Goal: Transaction & Acquisition: Purchase product/service

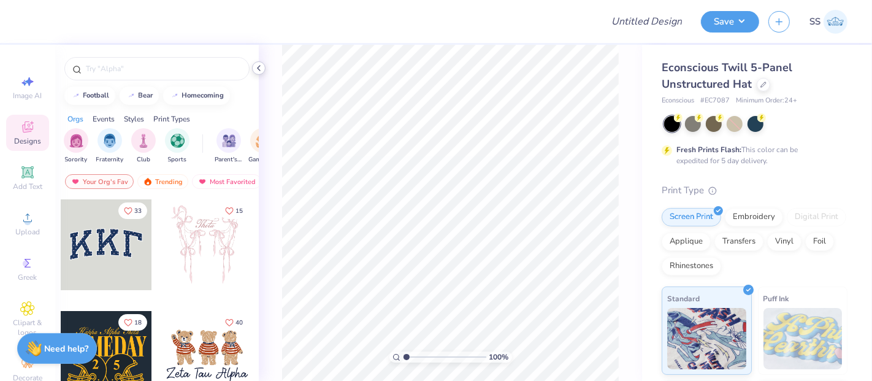
click at [254, 69] on icon at bounding box center [259, 68] width 10 height 10
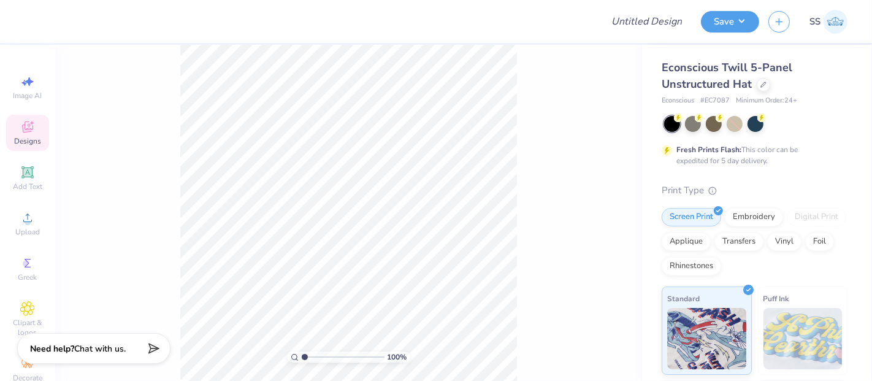
click at [755, 227] on div "Screen Print Embroidery Digital Print Applique Transfers Vinyl Foil Rhinestones" at bounding box center [755, 241] width 186 height 67
click at [757, 223] on div "Embroidery" at bounding box center [754, 215] width 58 height 18
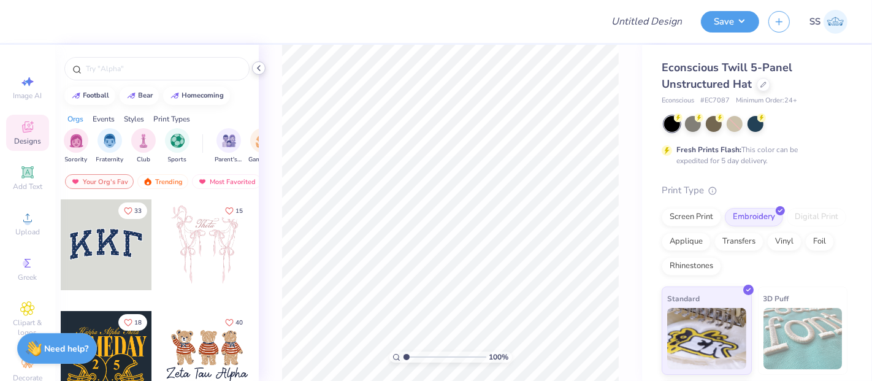
click at [258, 67] on polyline at bounding box center [259, 68] width 2 height 5
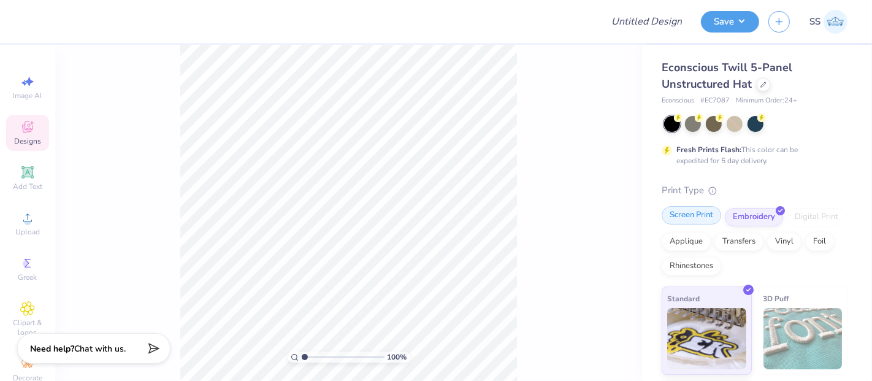
click at [702, 213] on div "Screen Print" at bounding box center [691, 215] width 59 height 18
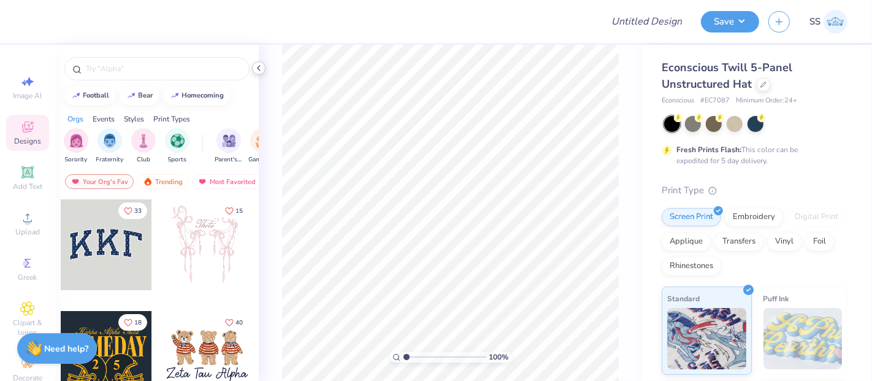
click at [262, 73] on div at bounding box center [258, 67] width 13 height 13
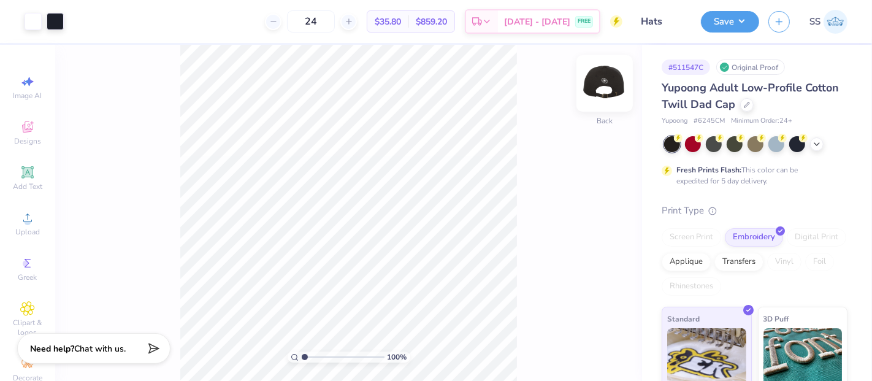
click at [601, 82] on img at bounding box center [604, 83] width 49 height 49
click at [763, 256] on div "Transfers" at bounding box center [738, 260] width 49 height 18
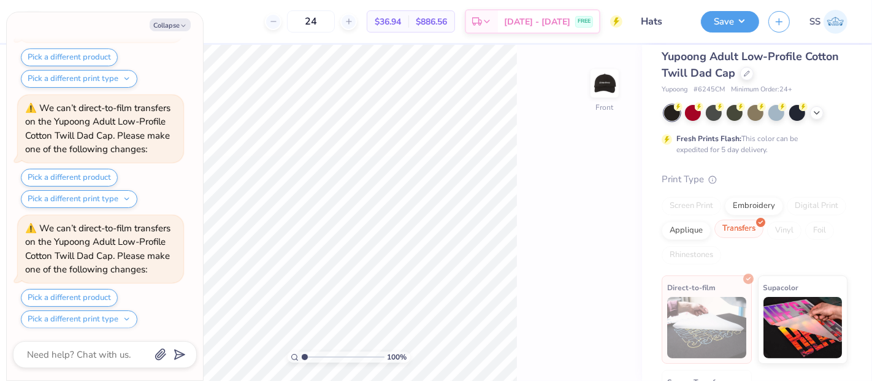
scroll to position [45, 0]
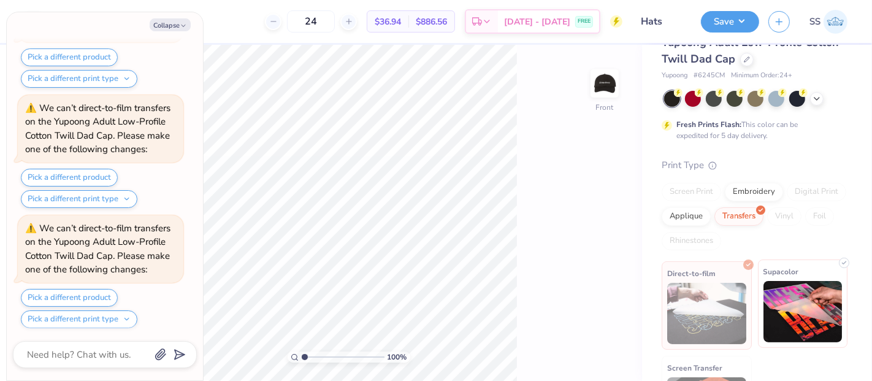
click at [789, 283] on img at bounding box center [802, 311] width 79 height 61
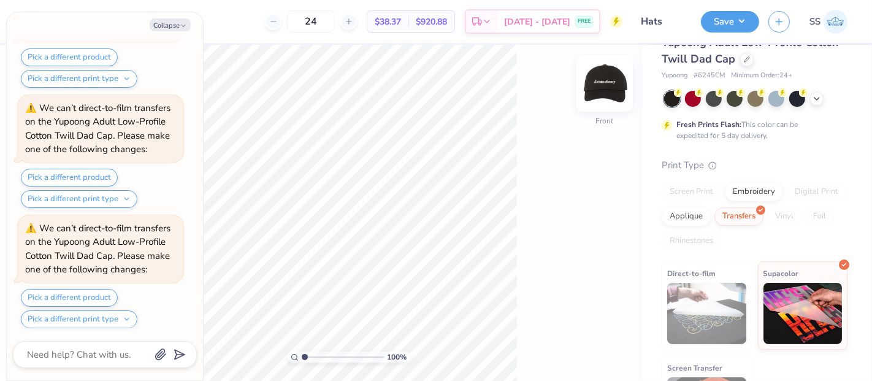
click at [612, 88] on img at bounding box center [604, 83] width 49 height 49
type textarea "x"
drag, startPoint x: 343, startPoint y: 27, endPoint x: 326, endPoint y: 26, distance: 17.8
click at [326, 26] on input "24" at bounding box center [311, 21] width 48 height 22
type input "100"
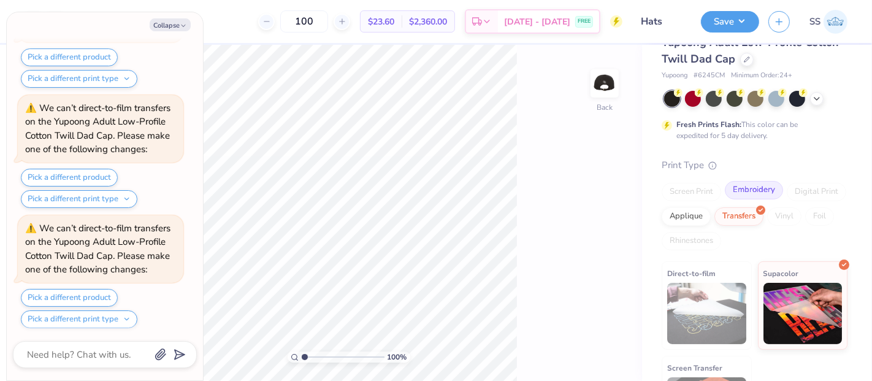
click at [757, 190] on div "Embroidery" at bounding box center [754, 190] width 58 height 18
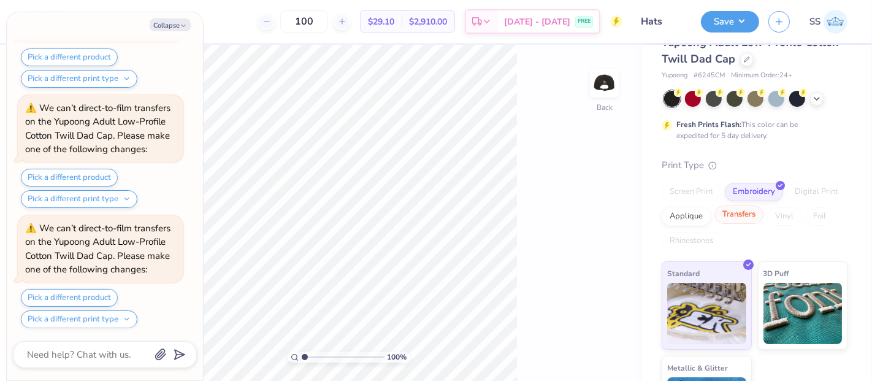
click at [763, 218] on div "Transfers" at bounding box center [738, 214] width 49 height 18
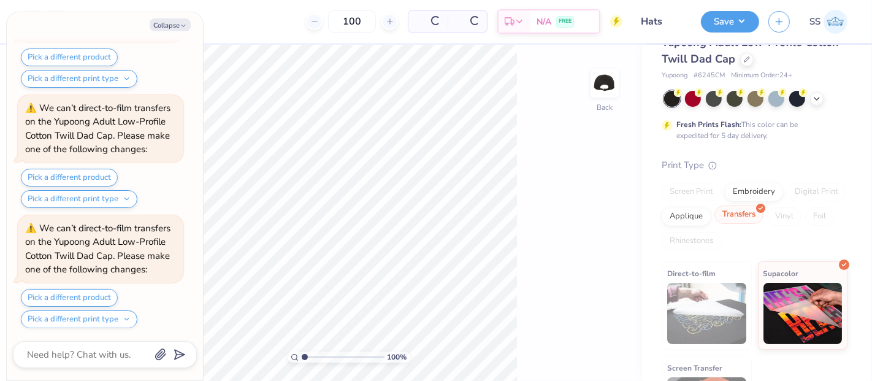
type textarea "x"
